Goal: Information Seeking & Learning: Learn about a topic

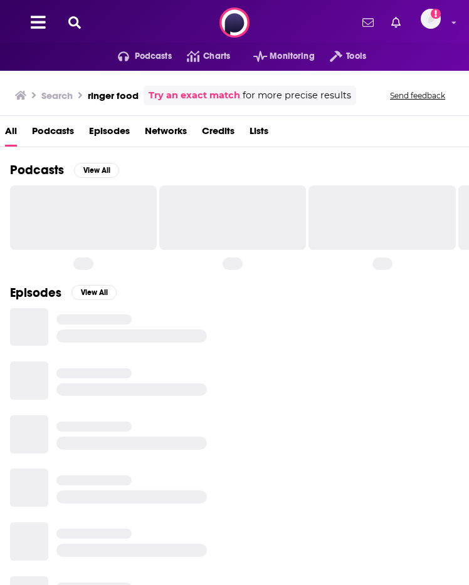
click at [70, 24] on icon at bounding box center [74, 22] width 13 height 13
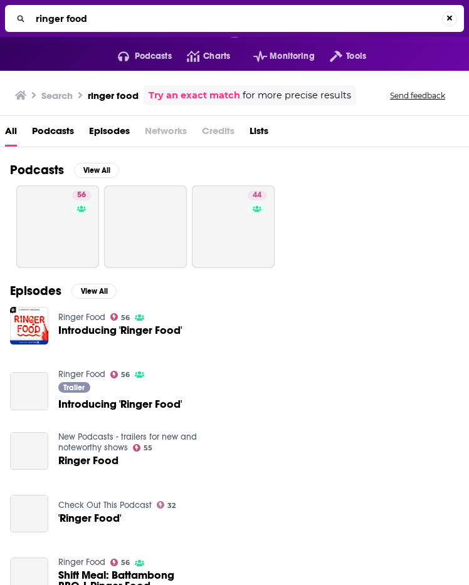
click at [102, 19] on input "ringer food" at bounding box center [236, 19] width 411 height 20
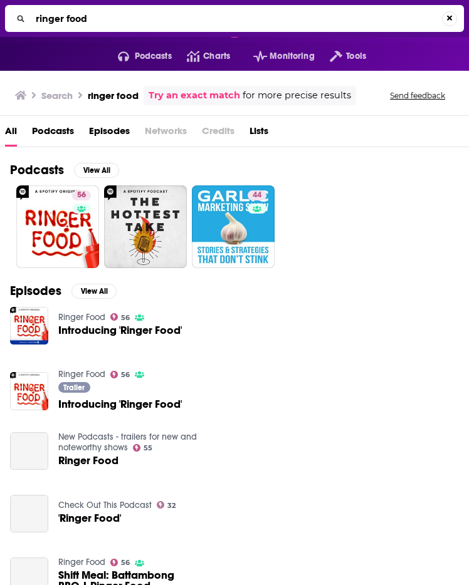
click at [102, 19] on input "ringer food" at bounding box center [236, 19] width 411 height 20
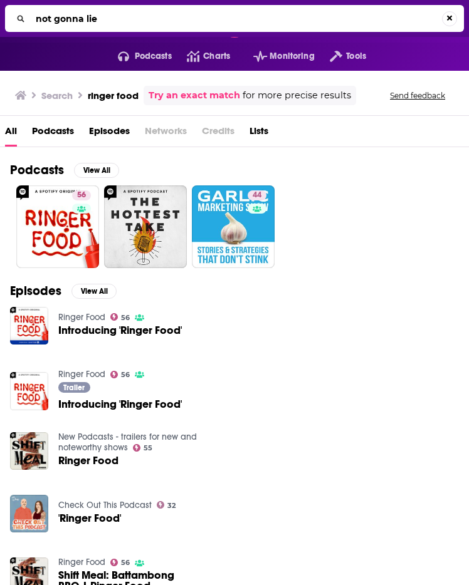
type input "not gonna lie"
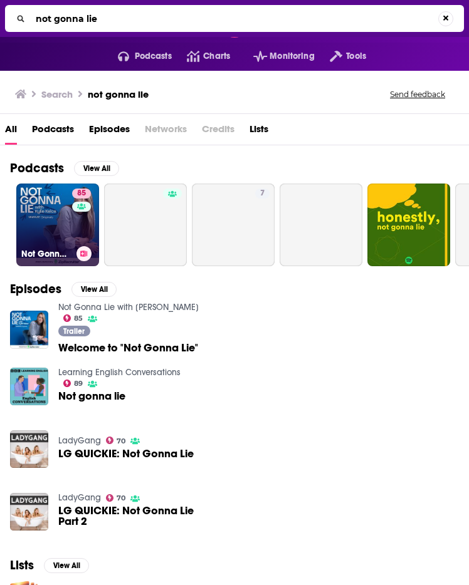
click at [44, 218] on link "85 Not Gonna Lie with [PERSON_NAME]" at bounding box center [57, 225] width 83 height 83
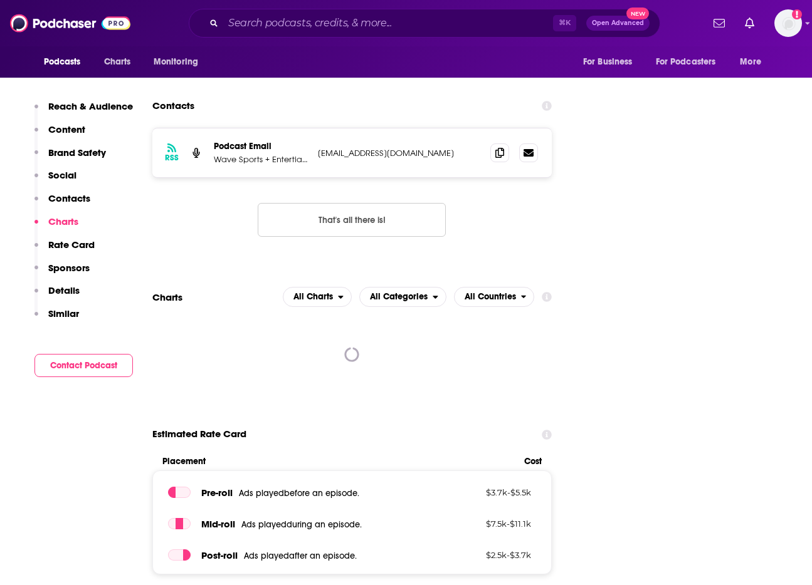
scroll to position [1580, 0]
